Goal: Information Seeking & Learning: Learn about a topic

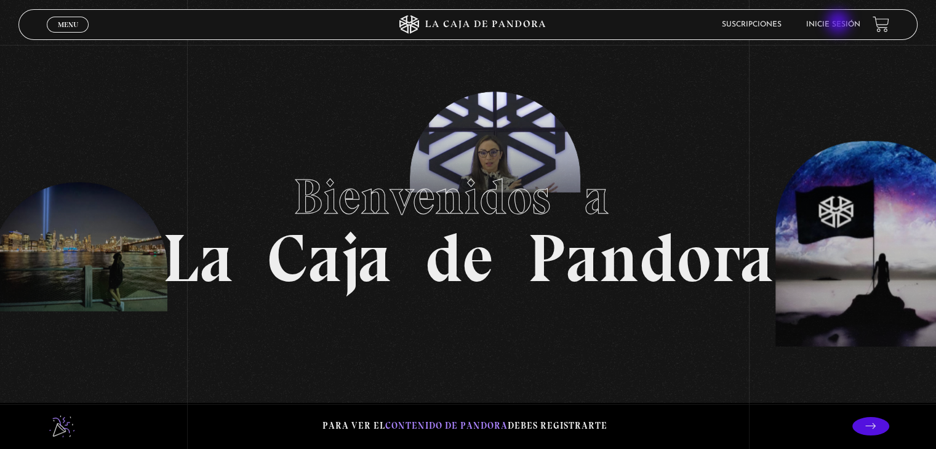
click at [839, 23] on link "Inicie sesión" at bounding box center [833, 24] width 54 height 7
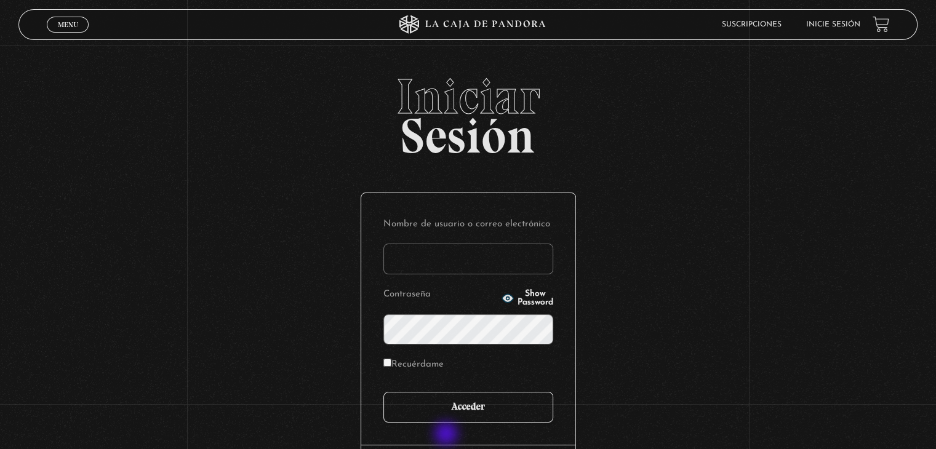
type input "[EMAIL_ADDRESS][DOMAIN_NAME]"
click at [447, 412] on input "Acceder" at bounding box center [468, 407] width 170 height 31
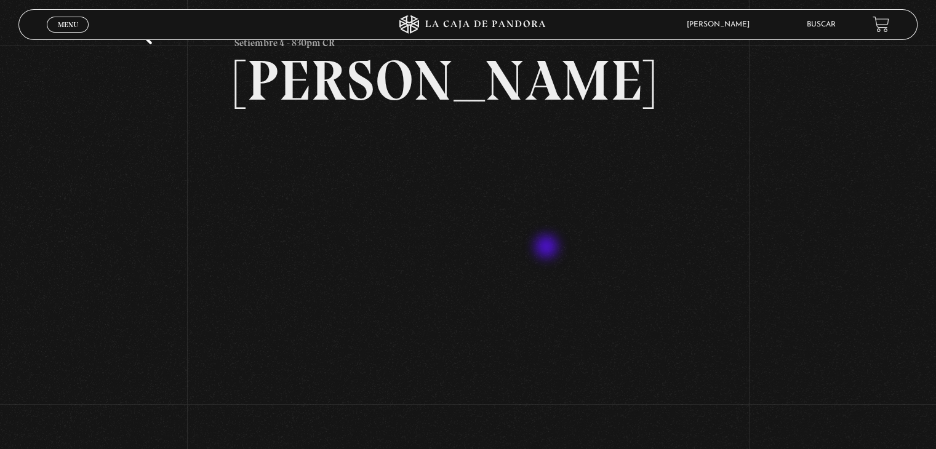
scroll to position [185, 0]
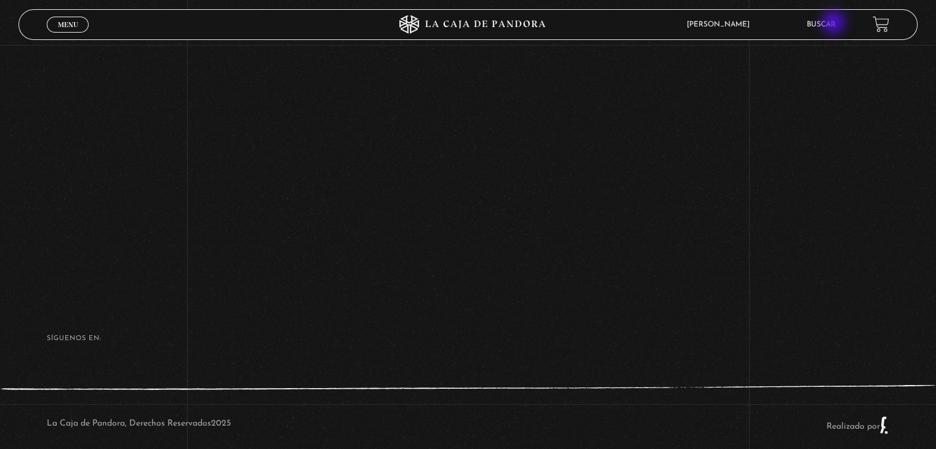
click at [834, 22] on link "Buscar" at bounding box center [821, 24] width 29 height 7
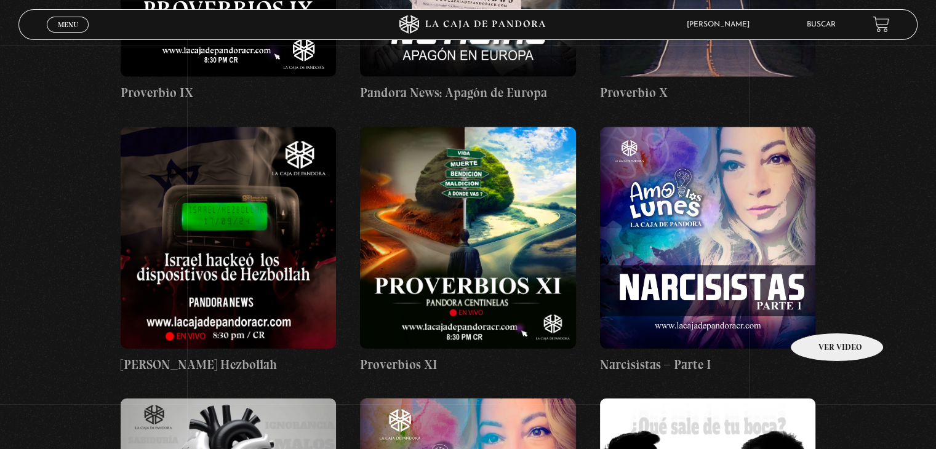
scroll to position [2645, 0]
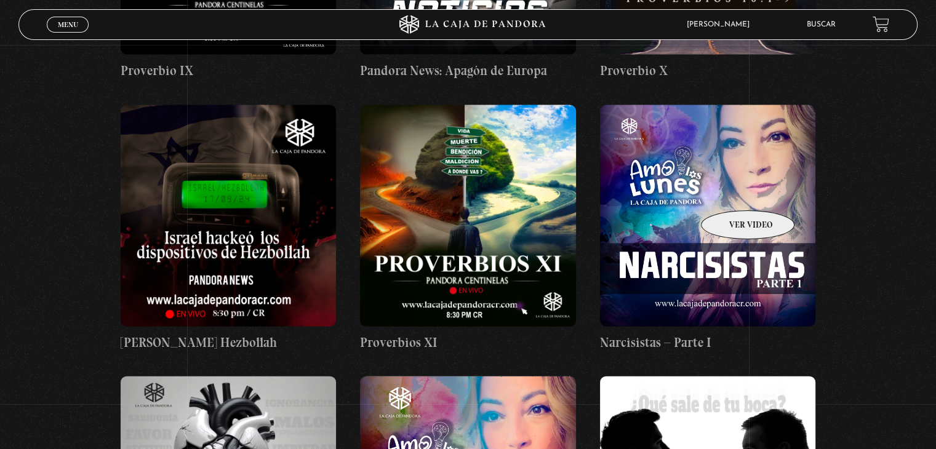
click at [729, 188] on figure at bounding box center [707, 215] width 215 height 221
